Goal: Task Accomplishment & Management: Use online tool/utility

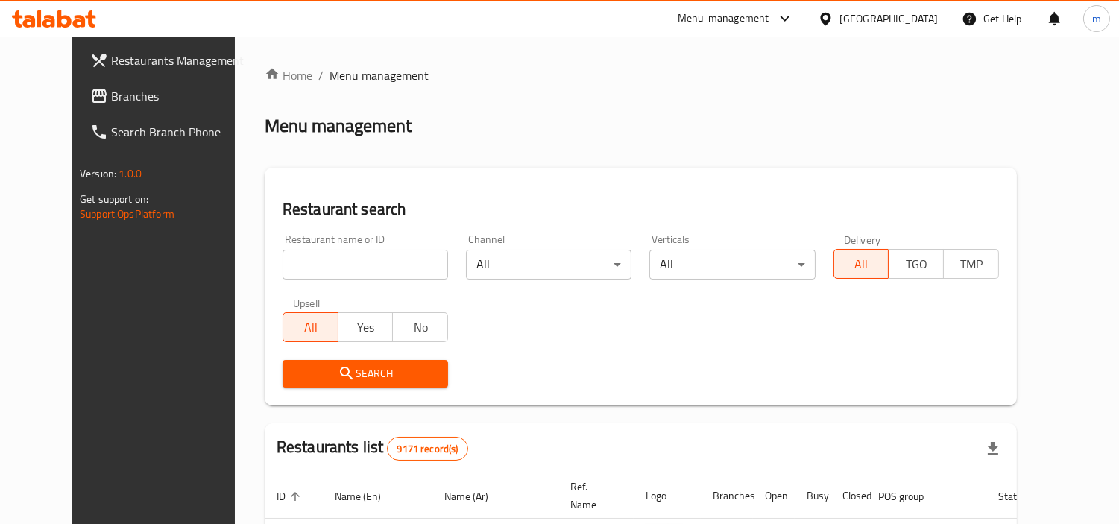
click at [830, 13] on icon at bounding box center [825, 18] width 10 height 13
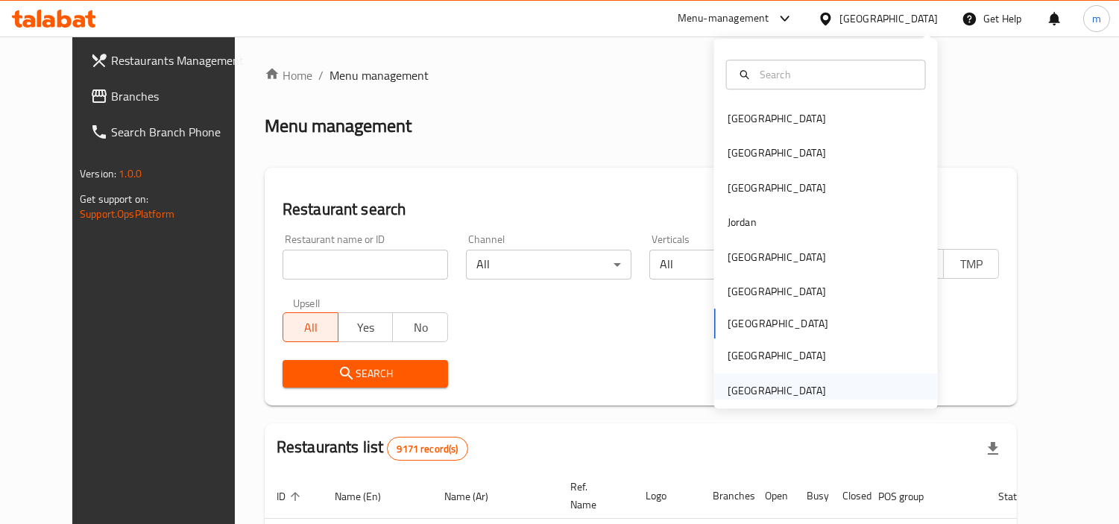
click at [759, 390] on div "[GEOGRAPHIC_DATA]" at bounding box center [776, 390] width 98 height 16
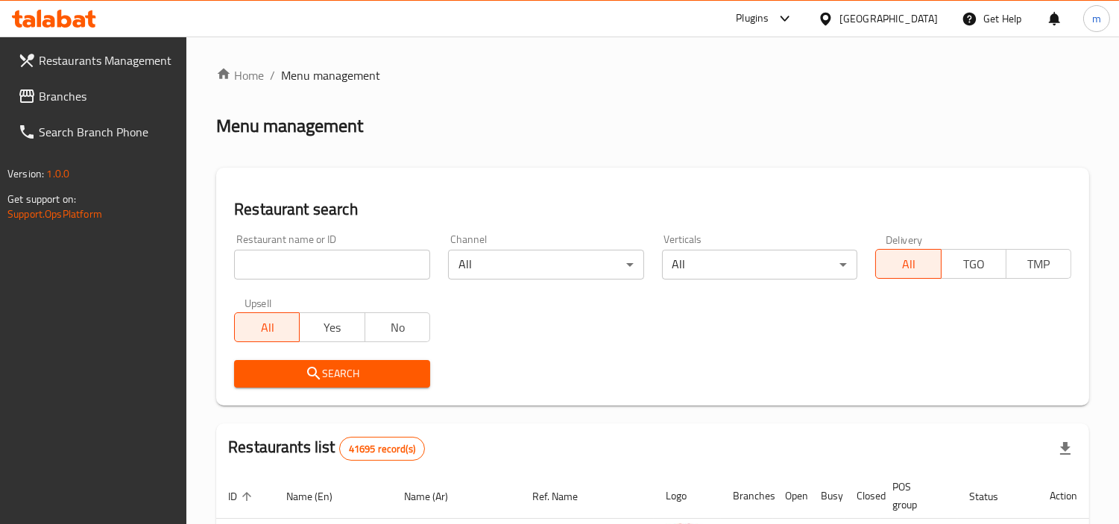
click at [787, 20] on icon at bounding box center [785, 19] width 18 height 18
click at [706, 173] on div "Restaurant-Management" at bounding box center [644, 170] width 141 height 34
